Goal: Register for event/course

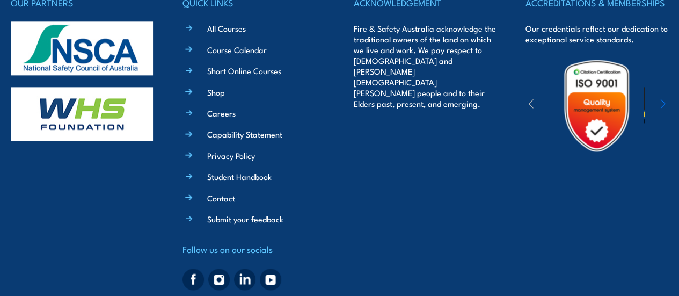
scroll to position [2631, 0]
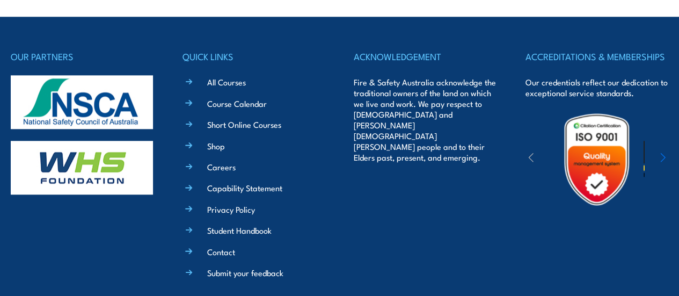
click at [213, 109] on link "Course Calendar" at bounding box center [237, 103] width 60 height 11
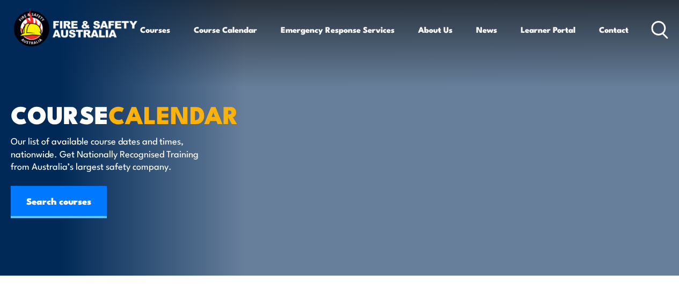
click at [97, 193] on link "Search courses" at bounding box center [59, 202] width 96 height 32
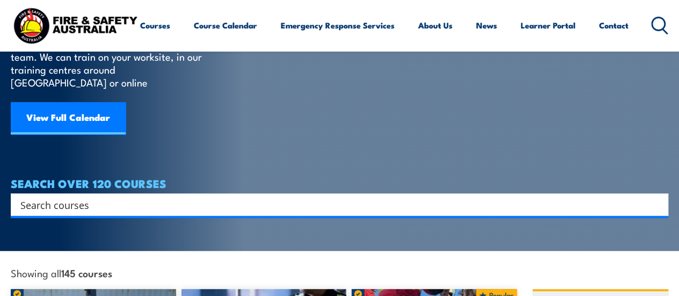
scroll to position [107, 0]
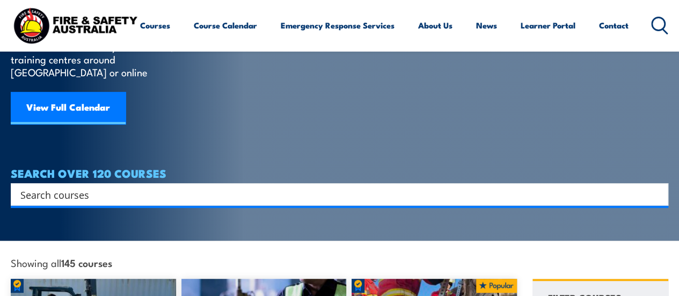
click at [111, 186] on input "Search input" at bounding box center [332, 194] width 624 height 16
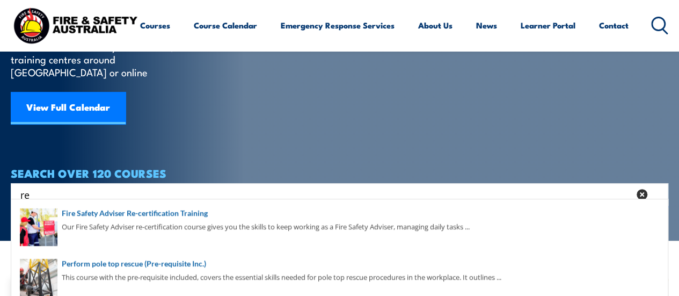
type input "r"
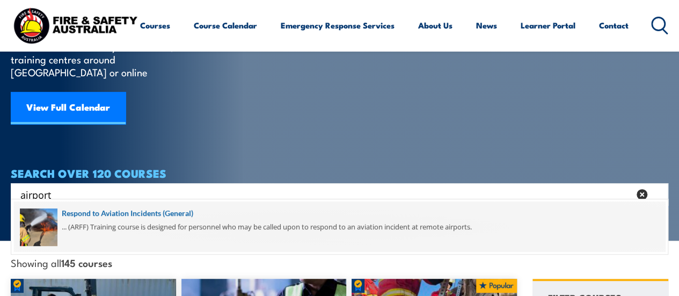
type input "airport"
click at [78, 210] on span at bounding box center [339, 226] width 651 height 50
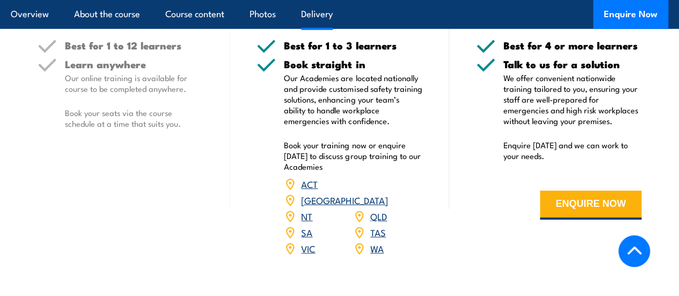
scroll to position [1567, 0]
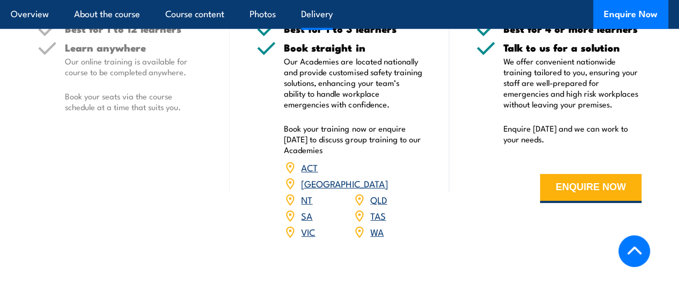
click at [557, 203] on button "ENQUIRE NOW" at bounding box center [590, 188] width 101 height 29
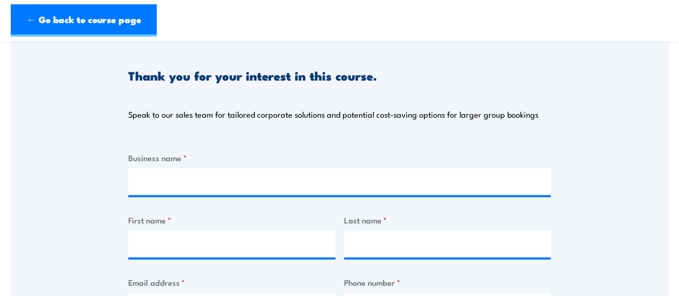
scroll to position [107, 0]
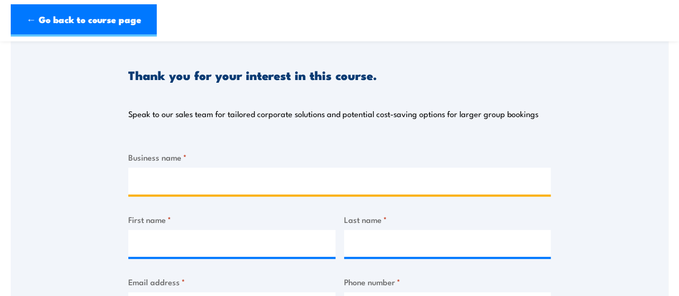
click at [170, 182] on input "Business name *" at bounding box center [339, 180] width 422 height 27
type input "Airport Kiribati Authority"
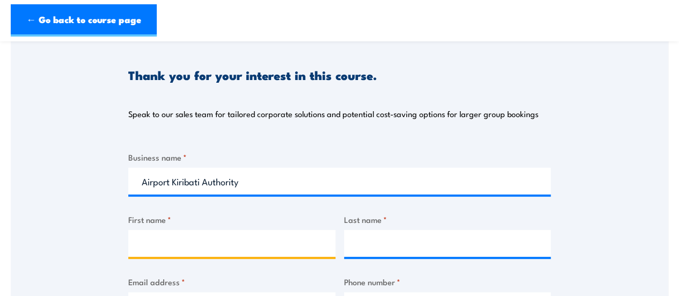
click at [140, 240] on input "First name *" at bounding box center [231, 243] width 207 height 27
type input "Nautuao"
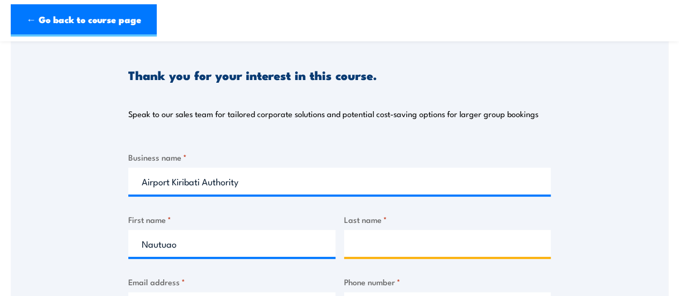
click at [362, 251] on input "Last name *" at bounding box center [447, 243] width 207 height 27
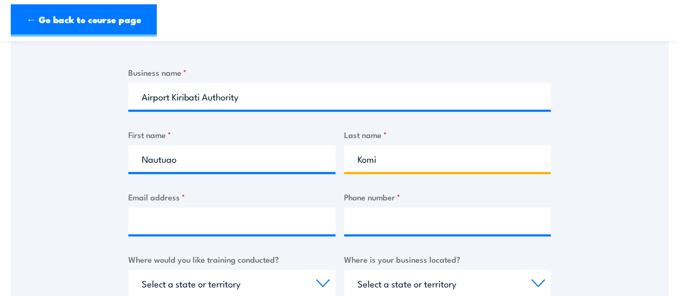
scroll to position [268, 0]
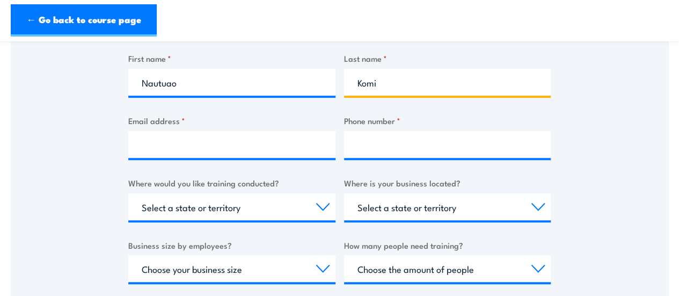
type input "Komi"
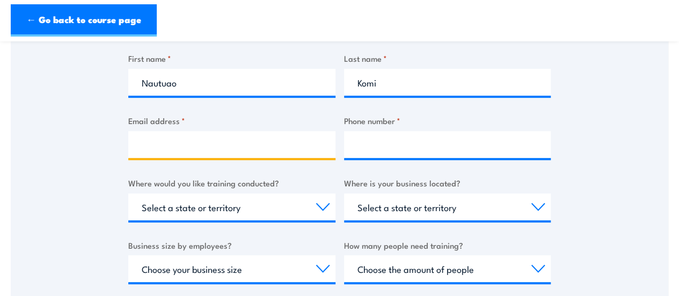
click at [150, 146] on input "Email address *" at bounding box center [231, 144] width 207 height 27
type input "S"
click at [152, 148] on input "spsrrowkautabuki" at bounding box center [231, 144] width 207 height 27
type input "sparrowkautabuki"
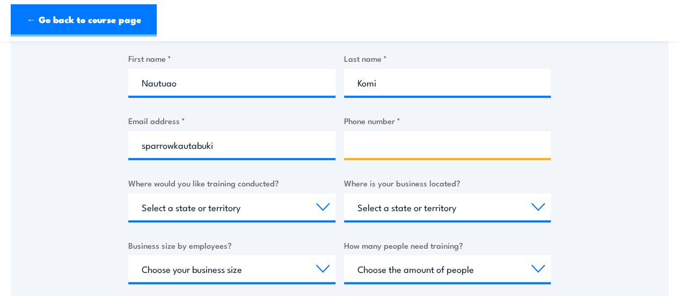
click at [367, 151] on input "Phone number *" at bounding box center [447, 144] width 207 height 27
type input "73062822"
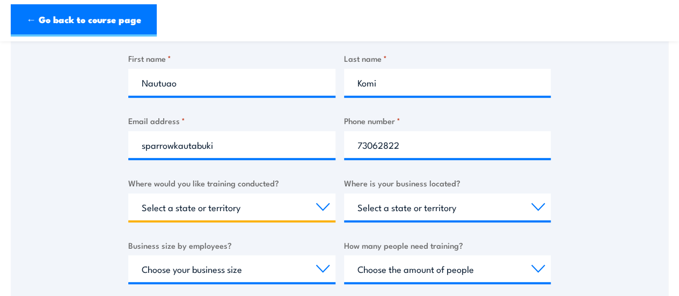
click at [326, 207] on select "Select a state or territory Nationally - multiple locations QLD NSW VIC SA ACT …" at bounding box center [231, 206] width 207 height 27
select select "SA"
click at [128, 193] on select "Select a state or territory Nationally - multiple locations QLD NSW VIC SA ACT …" at bounding box center [231, 206] width 207 height 27
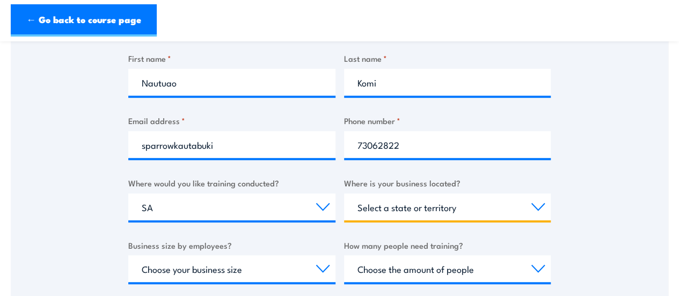
click at [538, 204] on select "Select a state or territory QLD NSW VIC SA ACT WA TAS NT" at bounding box center [447, 206] width 207 height 27
click at [617, 224] on div "Thank you for your interest in this course. Speak to our sales team for tailore…" at bounding box center [339, 138] width 657 height 536
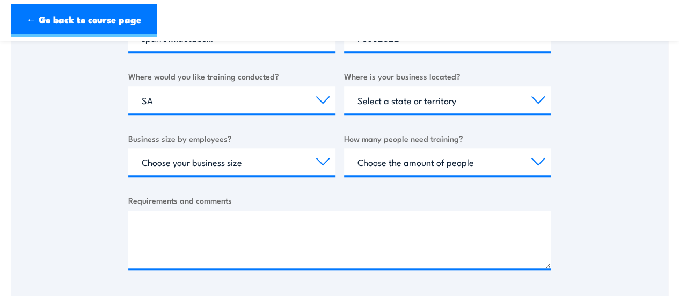
scroll to position [376, 0]
click at [540, 97] on select "Select a state or territory QLD NSW VIC SA ACT WA TAS NT" at bounding box center [447, 99] width 207 height 27
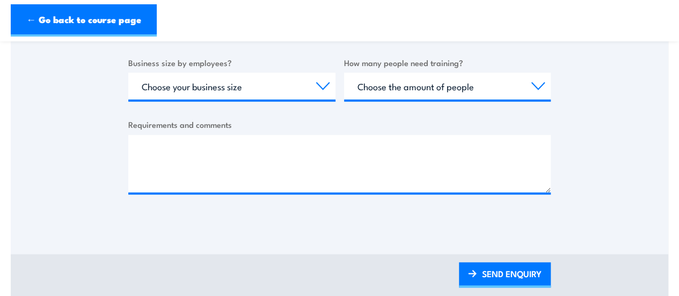
scroll to position [429, 0]
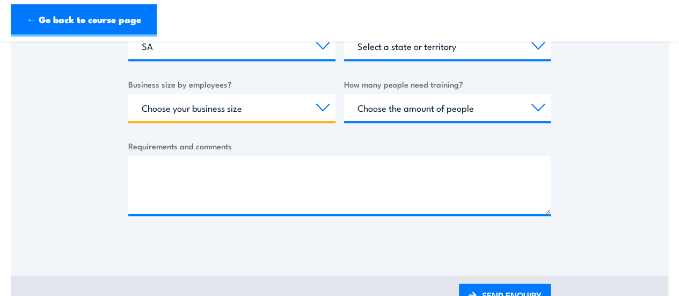
click at [321, 107] on select "Choose your business size 1 to 19 20 to 199 200+" at bounding box center [231, 107] width 207 height 27
select select "20 to 199"
click at [128, 94] on select "Choose your business size 1 to 19 20 to 199 200+" at bounding box center [231, 107] width 207 height 27
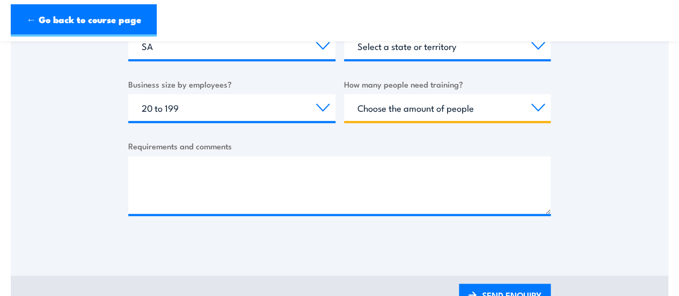
click at [536, 109] on select "Choose the amount of people 1 to 4 5 to 19 20+" at bounding box center [447, 107] width 207 height 27
select select "1 to 4"
click at [344, 94] on select "Choose the amount of people 1 to 4 5 to 19 20+" at bounding box center [447, 107] width 207 height 27
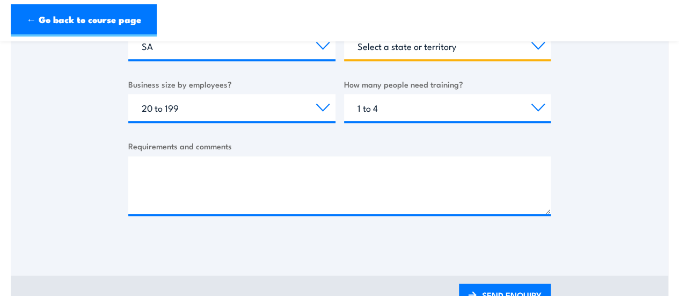
click at [536, 48] on select "Select a state or territory QLD NSW VIC SA ACT WA TAS NT" at bounding box center [447, 45] width 207 height 27
click at [535, 48] on select "Select a state or territory QLD NSW VIC SA ACT WA TAS NT" at bounding box center [447, 45] width 207 height 27
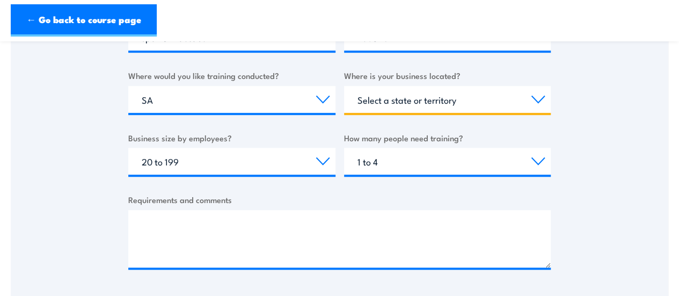
click at [357, 98] on select "Select a state or territory QLD NSW VIC SA ACT WA TAS NT" at bounding box center [447, 99] width 207 height 27
click at [344, 86] on select "Select a state or territory QLD NSW VIC SA ACT WA TAS NT" at bounding box center [447, 99] width 207 height 27
click at [542, 101] on select "Select a state or territory QLD NSW VIC SA ACT WA TAS NT" at bounding box center [447, 99] width 207 height 27
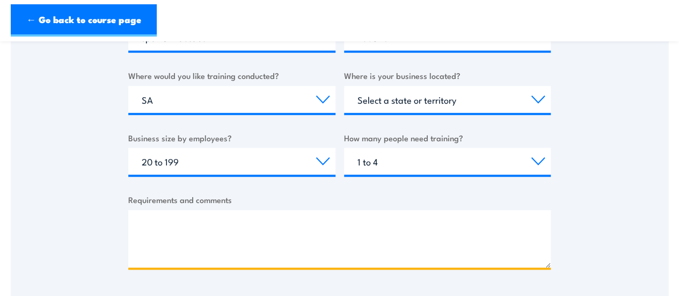
click at [298, 212] on textarea "Requirements and comments" at bounding box center [339, 238] width 422 height 57
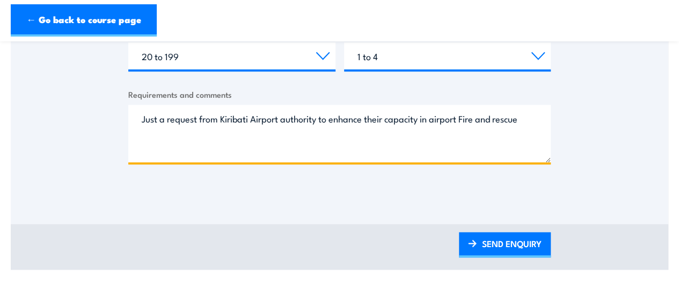
scroll to position [537, 0]
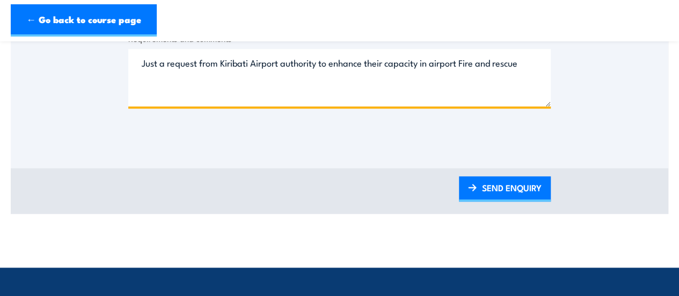
type textarea "Just a request from Kiribati Airport authority to enhance their capacity in air…"
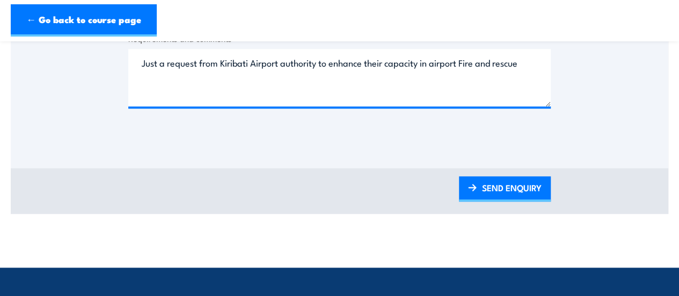
click at [488, 187] on link "SEND ENQUIRY" at bounding box center [505, 188] width 92 height 25
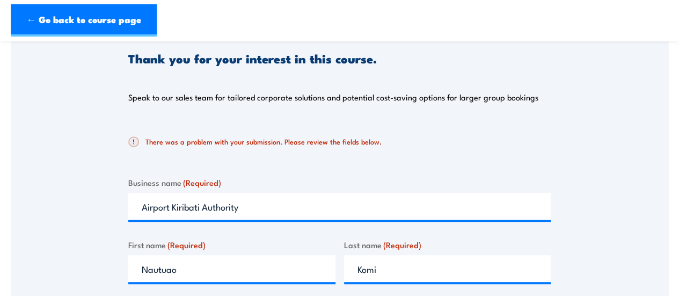
scroll to position [118, 0]
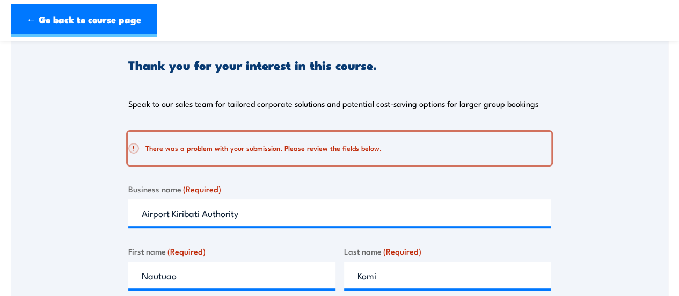
click at [188, 153] on h2 "There was a problem with your submission. Please review the fields below." at bounding box center [335, 148] width 414 height 11
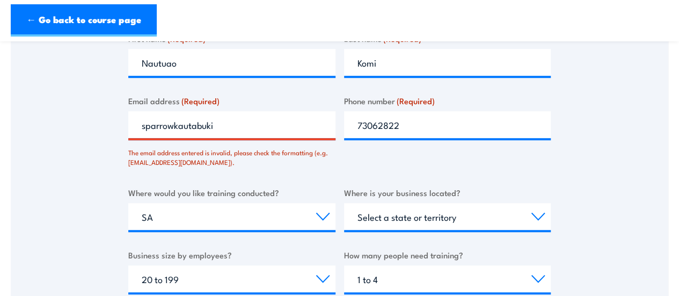
scroll to position [332, 0]
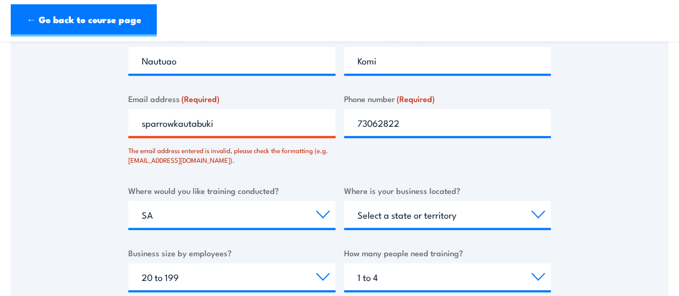
click at [213, 119] on input "sparrowkautabuki" at bounding box center [231, 122] width 207 height 27
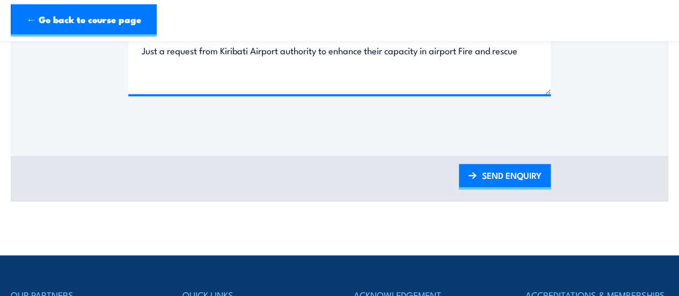
scroll to position [583, 0]
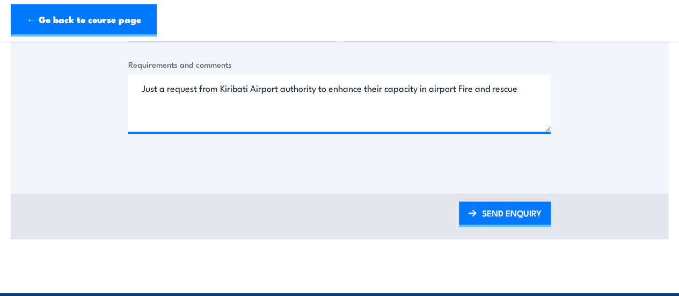
type input "sparrowkautabuki@gmail.com"
click at [502, 219] on link "SEND ENQUIRY" at bounding box center [505, 213] width 92 height 25
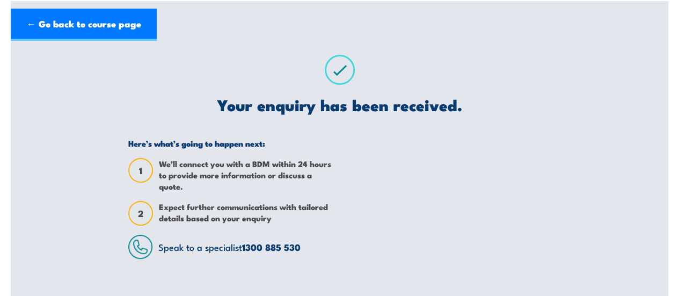
scroll to position [0, 0]
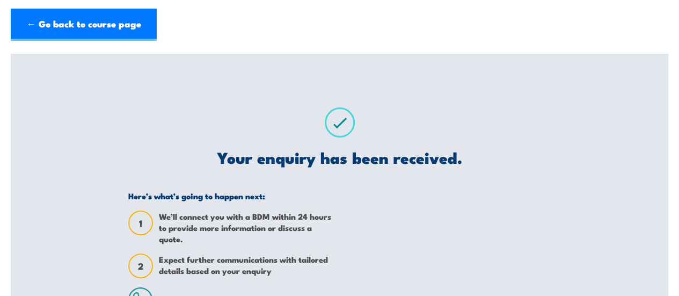
click at [25, 19] on link "← Go back to course page" at bounding box center [84, 25] width 146 height 32
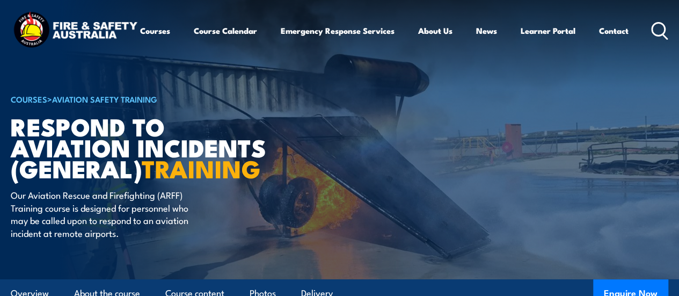
click at [599, 43] on link "Contact" at bounding box center [614, 31] width 30 height 26
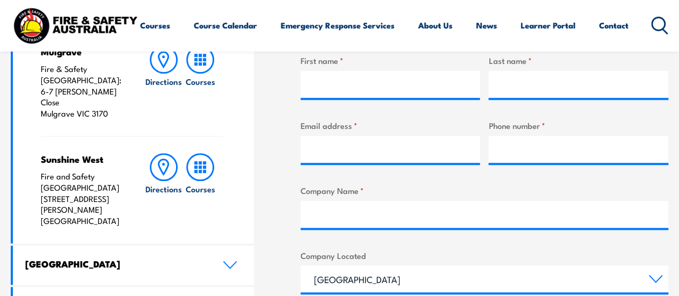
scroll to position [429, 0]
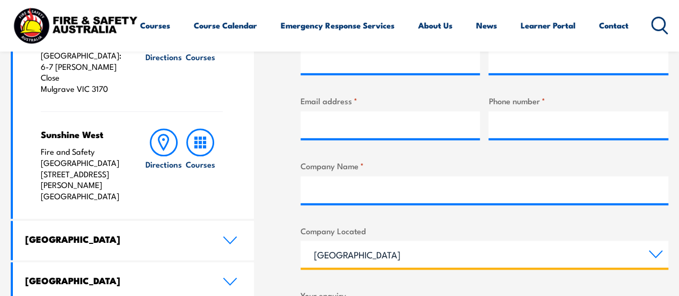
click at [655, 255] on select "Queensland New South Wales Australian Capital Territory Victoria South Australi…" at bounding box center [485, 253] width 368 height 27
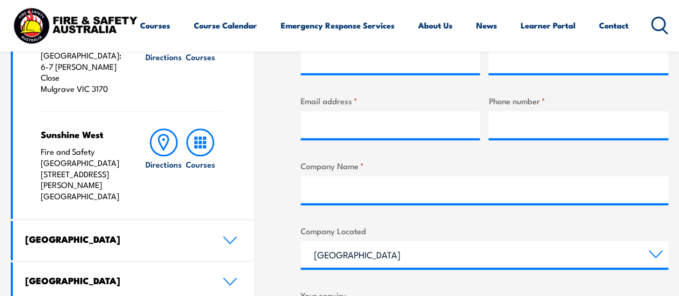
click at [267, 216] on div "LOCATIONS NEAR YOU Victoria Mulgrave Fire & Safety Australia: 6-7 Hartnett Clos…" at bounding box center [339, 219] width 657 height 576
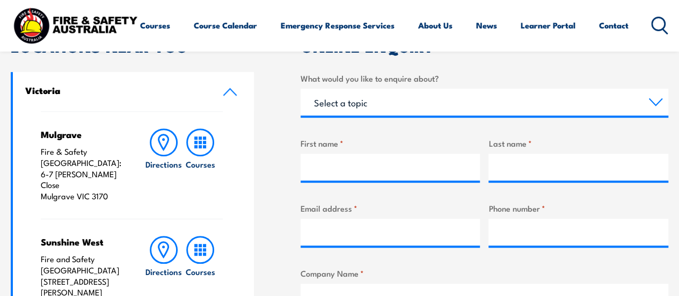
scroll to position [107, 0]
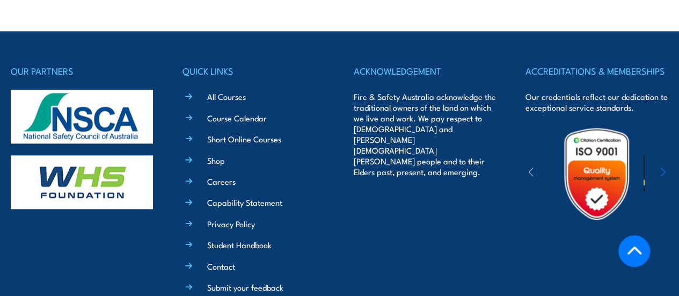
scroll to position [2532, 0]
